Goal: Task Accomplishment & Management: Complete application form

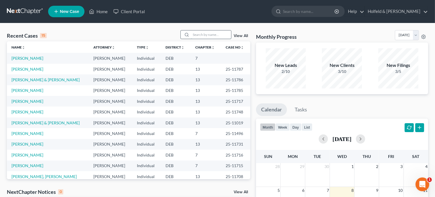
click at [200, 34] on input "search" at bounding box center [211, 34] width 40 height 8
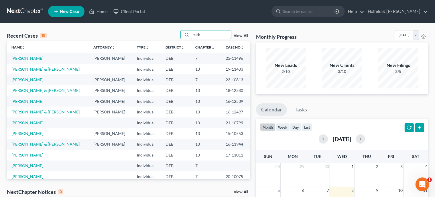
type input "mich"
click at [39, 58] on link "[PERSON_NAME]" at bounding box center [27, 58] width 32 height 5
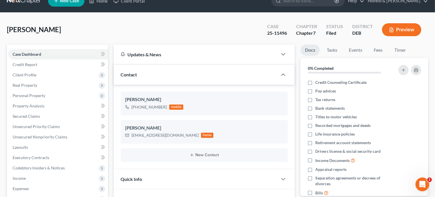
scroll to position [10, 0]
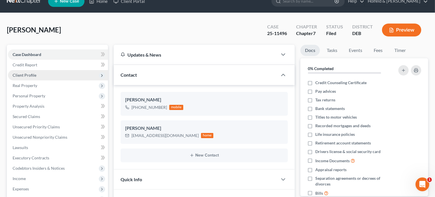
click at [51, 75] on span "Client Profile" at bounding box center [58, 75] width 100 height 10
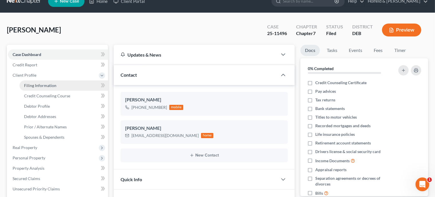
click at [51, 84] on span "Filing Information" at bounding box center [40, 85] width 32 height 5
select select "1"
select select "0"
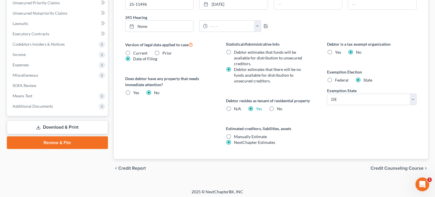
scroll to position [198, 0]
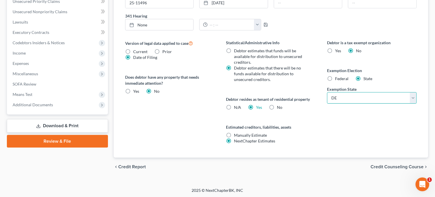
click at [327, 92] on select "State [US_STATE] AK AR AZ CA CO CT DE DC [GEOGRAPHIC_DATA] [GEOGRAPHIC_DATA] GU…" at bounding box center [372, 97] width 90 height 11
select select "51"
click option "WV" at bounding box center [0, 0] width 0 height 0
click at [417, 167] on span "Credit Counseling Course" at bounding box center [397, 166] width 53 height 5
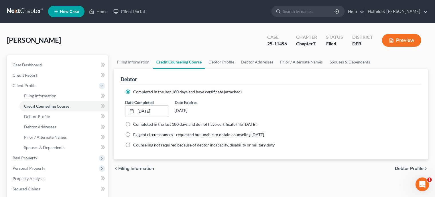
click at [417, 167] on span "Debtor Profile" at bounding box center [409, 168] width 29 height 5
select select "1"
select select "3"
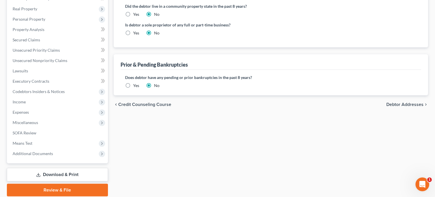
scroll to position [152, 0]
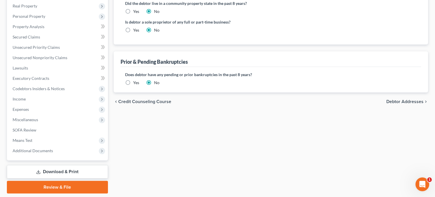
click at [406, 99] on span "Debtor Addresses" at bounding box center [405, 101] width 37 height 5
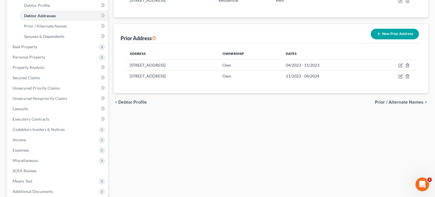
scroll to position [111, 0]
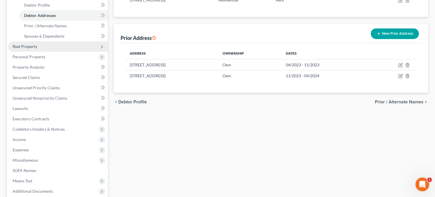
click at [60, 50] on span "Real Property" at bounding box center [58, 46] width 100 height 10
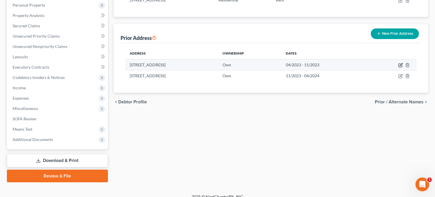
click at [400, 64] on icon "button" at bounding box center [401, 65] width 5 height 5
select select "7"
select select "0"
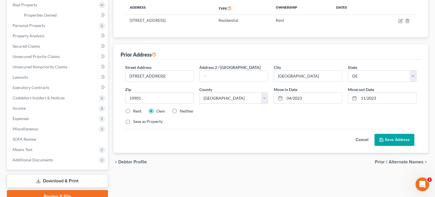
scroll to position [108, 0]
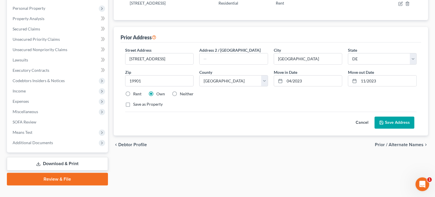
click at [414, 143] on span "Prior / Alternate Names" at bounding box center [399, 144] width 49 height 5
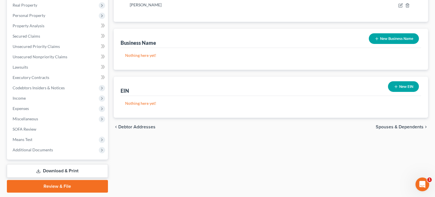
scroll to position [157, 0]
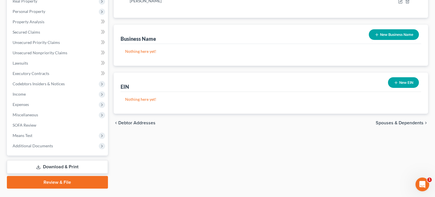
click at [418, 123] on span "Spouses & Dependents" at bounding box center [400, 122] width 48 height 5
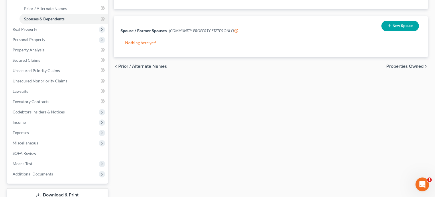
scroll to position [130, 0]
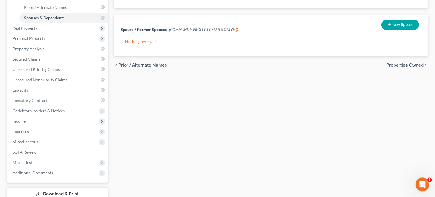
click at [407, 64] on span "Properties Owned" at bounding box center [405, 65] width 37 height 5
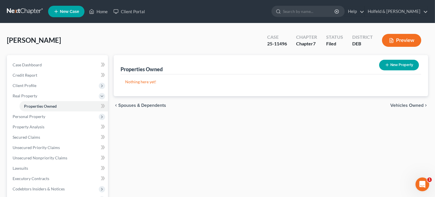
click at [406, 103] on span "Vehicles Owned" at bounding box center [407, 105] width 33 height 5
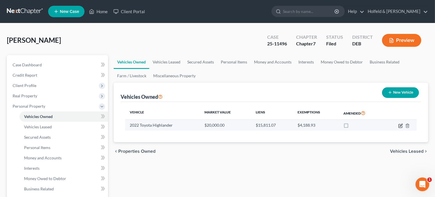
click at [401, 125] on icon "button" at bounding box center [401, 125] width 5 height 5
select select "0"
select select "4"
select select "1"
select select "0"
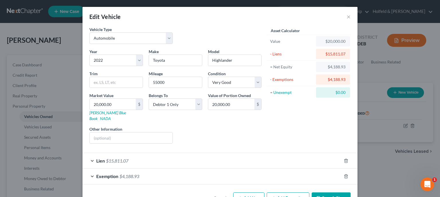
scroll to position [12, 0]
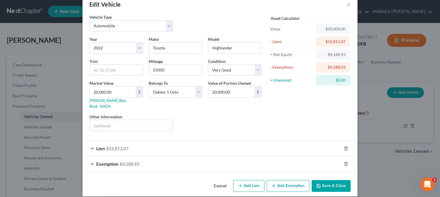
click at [322, 157] on div "Exemption $4,188.93" at bounding box center [212, 163] width 259 height 15
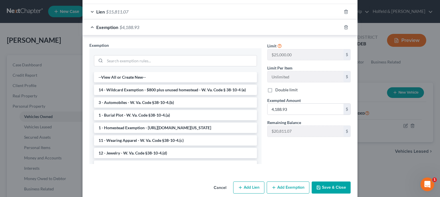
scroll to position [150, 0]
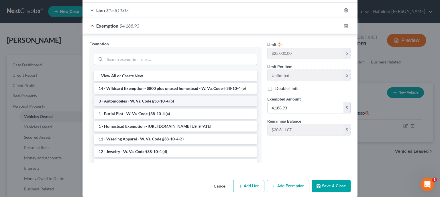
drag, startPoint x: 181, startPoint y: 93, endPoint x: 185, endPoint y: 93, distance: 3.2
click at [185, 96] on li "3 - Automobiles - W. Va. Code §38-10-4.(b)" at bounding box center [175, 101] width 163 height 10
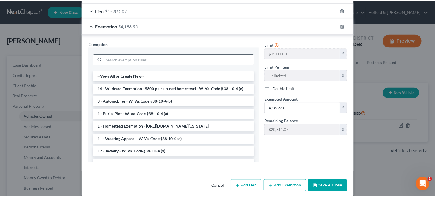
scroll to position [123, 0]
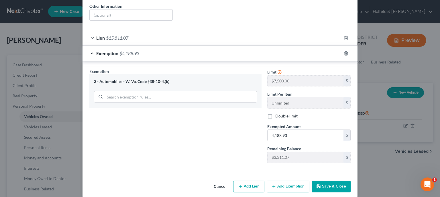
click at [337, 180] on button "Save & Close" at bounding box center [331, 186] width 39 height 12
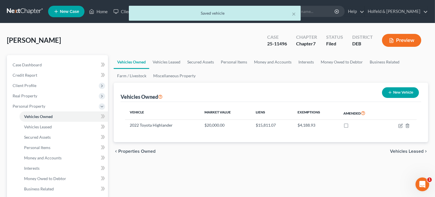
click at [406, 150] on span "Vehicles Leased" at bounding box center [407, 151] width 34 height 5
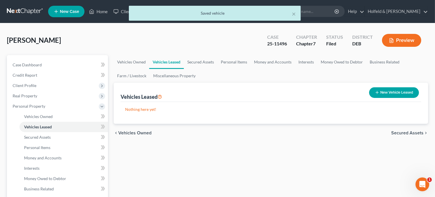
click at [409, 132] on span "Secured Assets" at bounding box center [408, 132] width 32 height 5
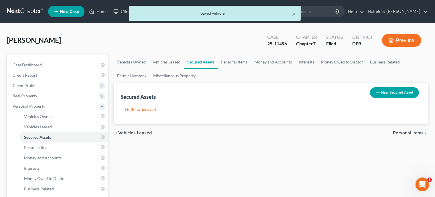
click at [409, 132] on span "Personal Items" at bounding box center [408, 132] width 31 height 5
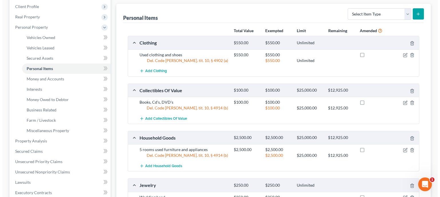
scroll to position [87, 0]
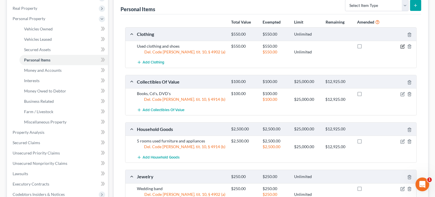
click at [403, 45] on icon "button" at bounding box center [403, 46] width 5 height 5
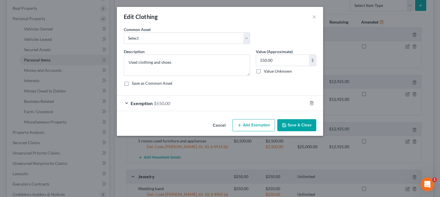
click at [277, 99] on div "Exemption $550.00" at bounding box center [212, 102] width 190 height 15
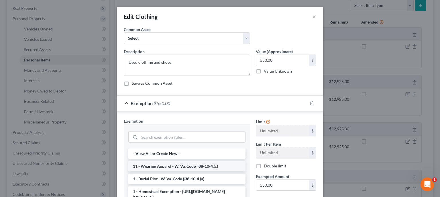
click at [221, 161] on li "11 - Wearing Apparel - W. Va. Code §38-10-4.(c)" at bounding box center [186, 166] width 117 height 10
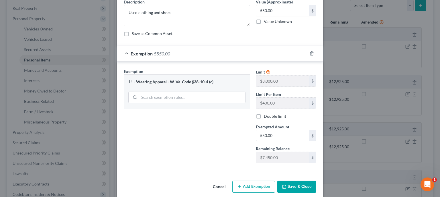
scroll to position [56, 0]
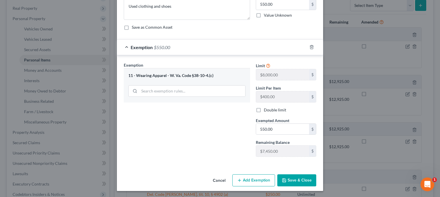
click at [300, 178] on button "Save & Close" at bounding box center [296, 180] width 39 height 12
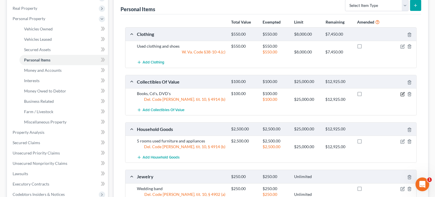
click at [402, 95] on icon "button" at bounding box center [403, 94] width 5 height 5
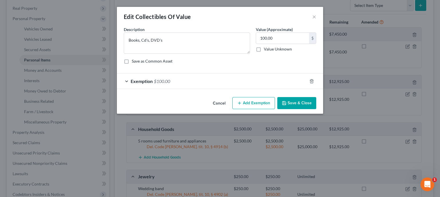
click at [253, 84] on div "Exemption $100.00" at bounding box center [212, 80] width 190 height 15
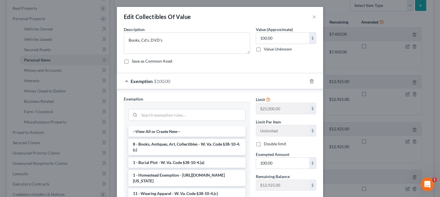
drag, startPoint x: 216, startPoint y: 150, endPoint x: 218, endPoint y: 152, distance: 3.7
click at [216, 150] on li "8 - Books, Antiques, Art, Collectibles - W. Va. Code §38-10-4.(c)" at bounding box center [186, 147] width 117 height 16
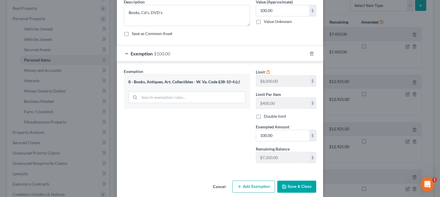
scroll to position [34, 0]
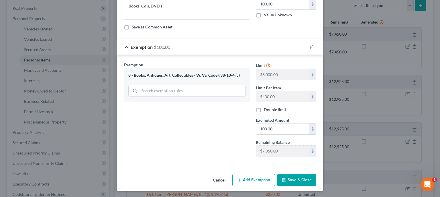
click at [300, 178] on button "Save & Close" at bounding box center [296, 180] width 39 height 12
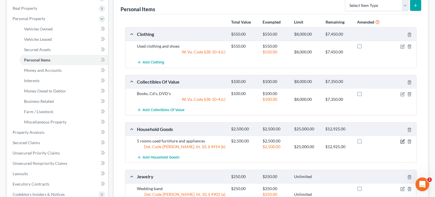
click at [402, 140] on icon "button" at bounding box center [403, 141] width 5 height 5
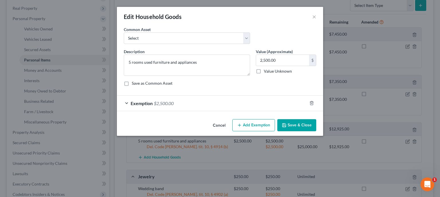
click at [264, 100] on div "Exemption $2,500.00" at bounding box center [212, 102] width 190 height 15
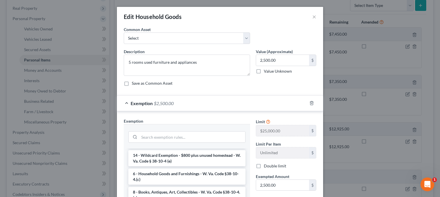
scroll to position [63, 0]
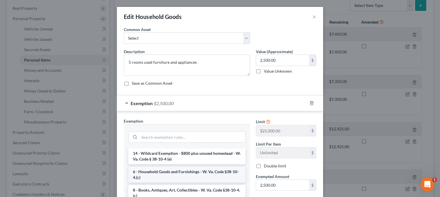
click at [228, 175] on li "6 - Household Goods and Furnishings - W. Va. Code §38-10-4.(c)" at bounding box center [186, 174] width 117 height 16
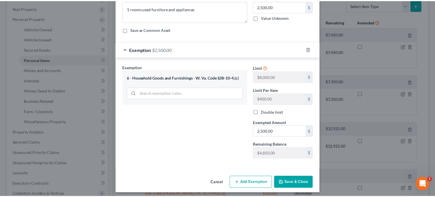
scroll to position [56, 0]
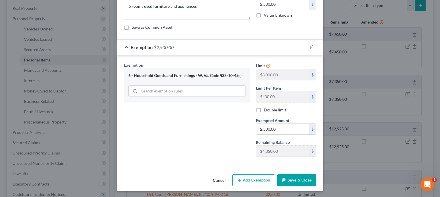
click at [298, 179] on button "Save & Close" at bounding box center [296, 180] width 39 height 12
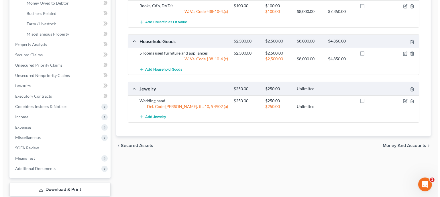
scroll to position [175, 0]
click at [402, 99] on icon "button" at bounding box center [403, 100] width 5 height 5
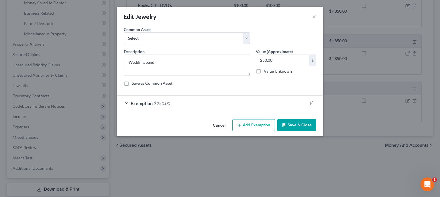
click at [265, 105] on div "Exemption $250.00" at bounding box center [212, 102] width 190 height 15
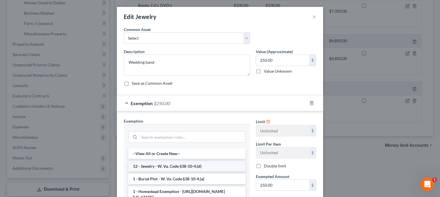
click at [222, 165] on li "12 - Jewelry - W. Va. Code §38-10-4.(d)" at bounding box center [186, 166] width 117 height 10
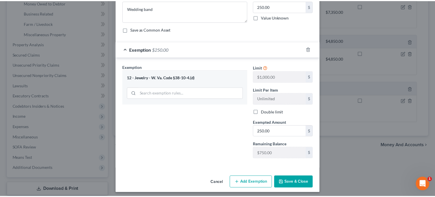
scroll to position [56, 0]
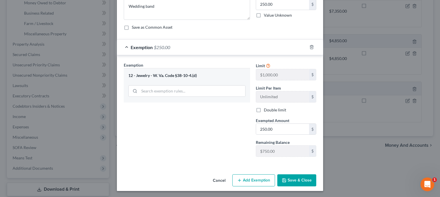
click at [304, 177] on button "Save & Close" at bounding box center [296, 180] width 39 height 12
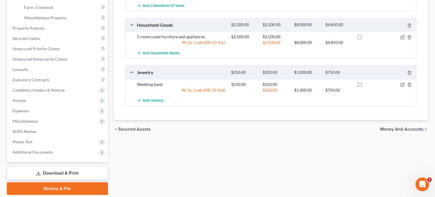
scroll to position [211, 0]
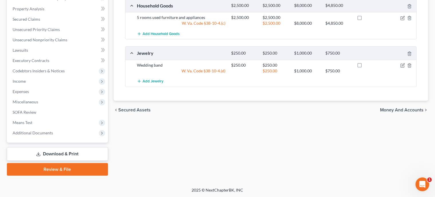
click at [78, 152] on link "Download & Print" at bounding box center [57, 153] width 101 height 13
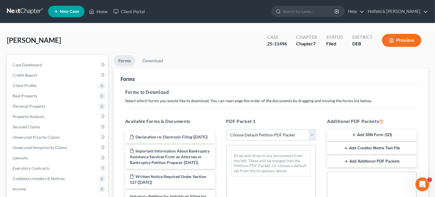
click at [226, 129] on select "Choose Default Petition PDF Packet Complete Bankruptcy Petition (all forms and …" at bounding box center [271, 134] width 90 height 11
select select "2"
click option "Amended Forms" at bounding box center [0, 0] width 0 height 0
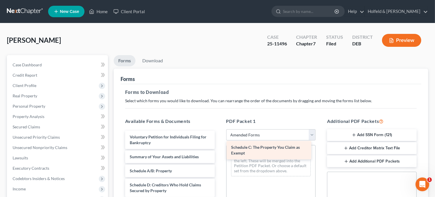
drag, startPoint x: 169, startPoint y: 185, endPoint x: 270, endPoint y: 148, distance: 108.0
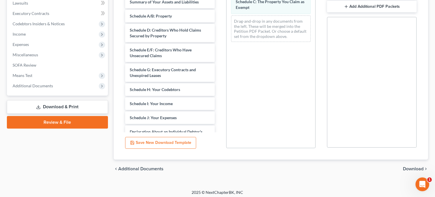
scroll to position [157, 0]
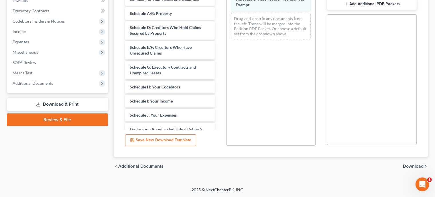
click at [416, 165] on span "Download" at bounding box center [413, 166] width 21 height 5
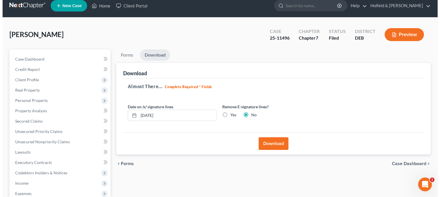
scroll to position [5, 0]
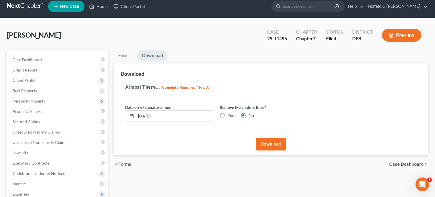
click at [277, 143] on button "Download" at bounding box center [271, 144] width 30 height 13
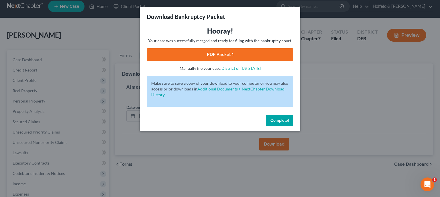
click at [233, 56] on link "PDF Packet 1" at bounding box center [220, 54] width 147 height 13
